Goal: Task Accomplishment & Management: Use online tool/utility

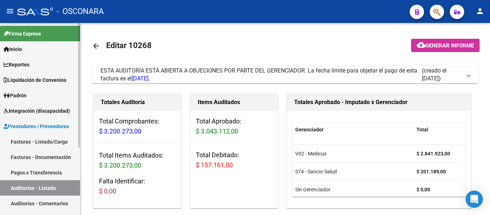
click at [31, 190] on link "Auditorías - Listado" at bounding box center [40, 187] width 80 height 15
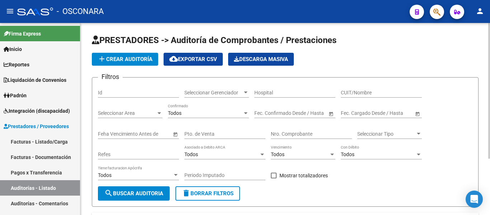
click at [118, 96] on div "Id" at bounding box center [138, 90] width 81 height 14
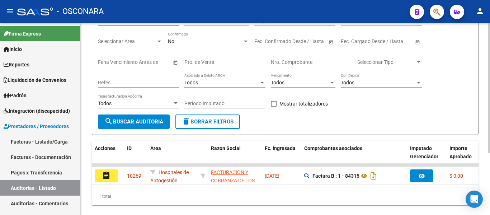
scroll to position [91, 0]
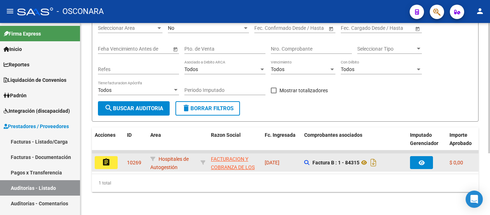
type input "10269"
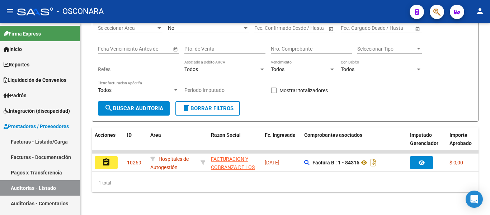
click at [111, 156] on button "assignment" at bounding box center [106, 162] width 23 height 13
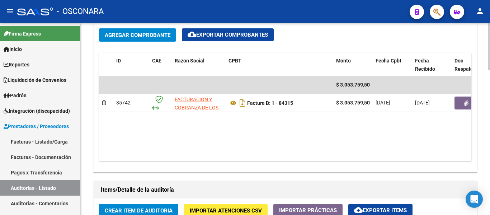
scroll to position [430, 0]
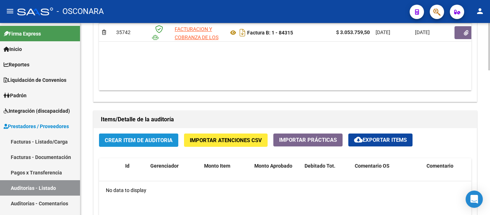
click at [151, 141] on span "Crear Item de Auditoria" at bounding box center [139, 140] width 68 height 6
